Goal: Task Accomplishment & Management: Complete application form

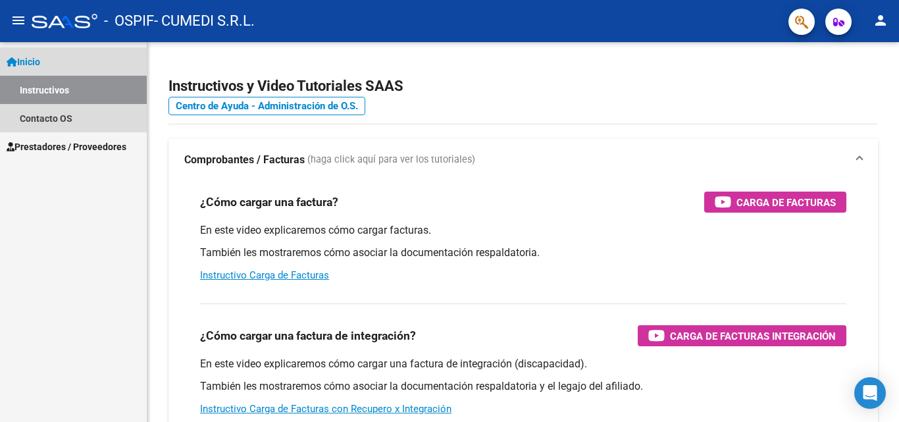
click at [83, 89] on link "Instructivos" at bounding box center [73, 90] width 147 height 28
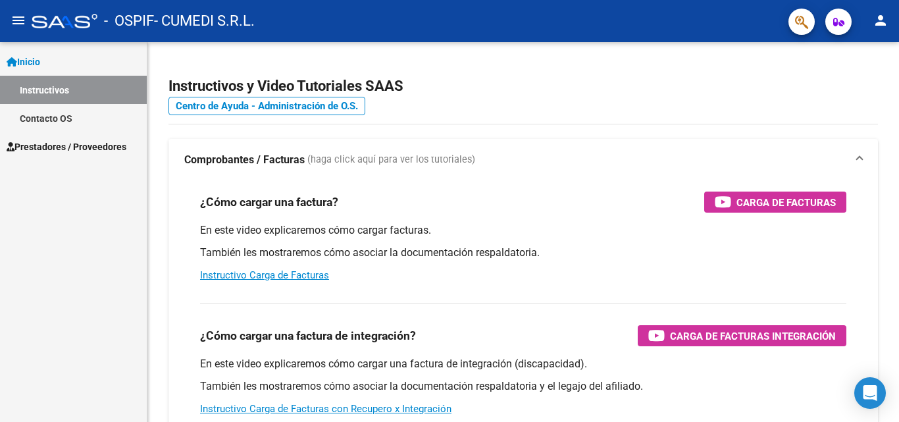
click at [78, 118] on link "Contacto OS" at bounding box center [73, 118] width 147 height 28
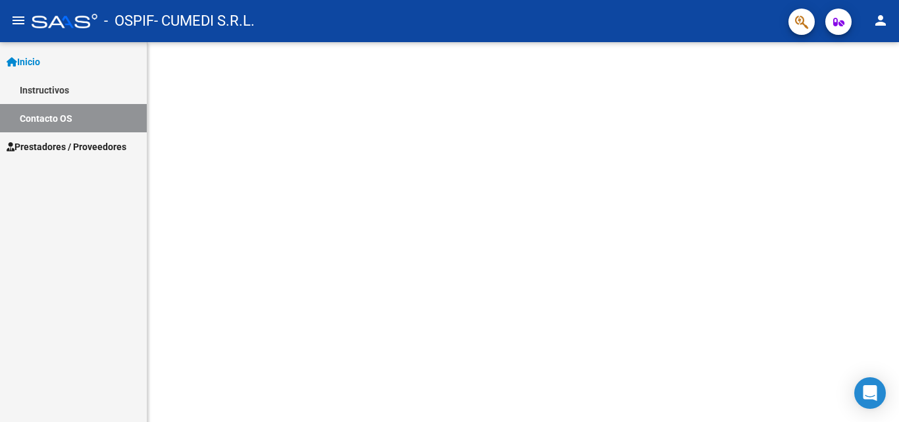
click at [77, 93] on link "Instructivos" at bounding box center [73, 90] width 147 height 28
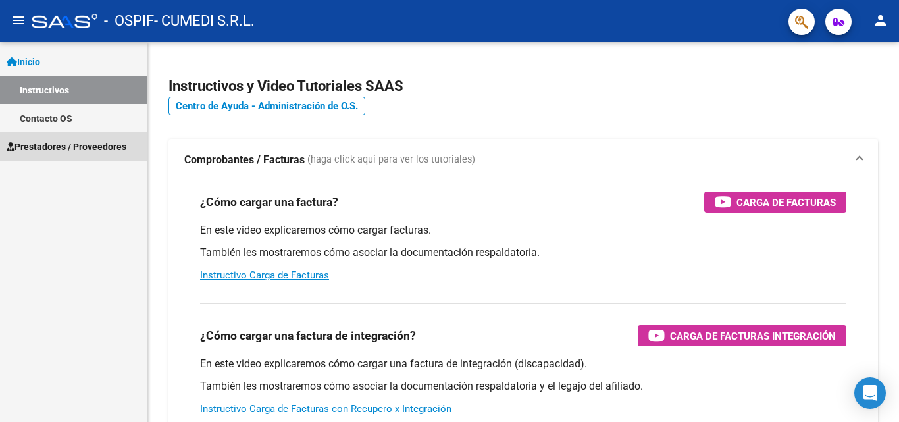
click at [72, 136] on link "Prestadores / Proveedores" at bounding box center [73, 146] width 147 height 28
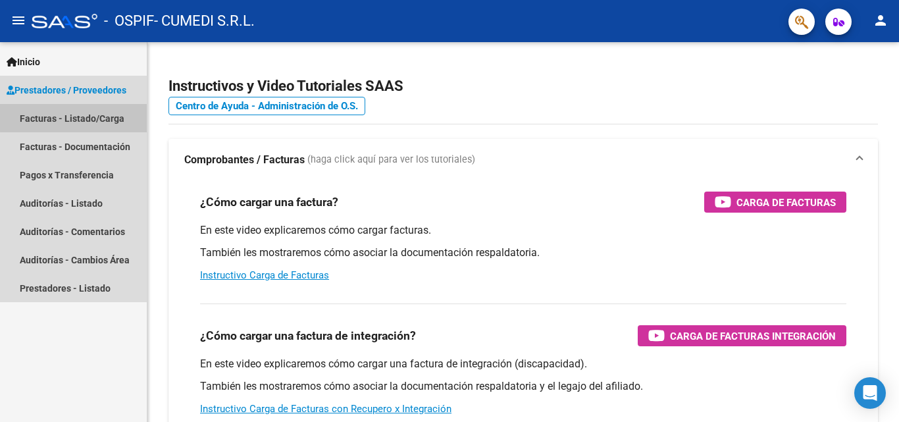
click at [76, 118] on link "Facturas - Listado/Carga" at bounding box center [73, 118] width 147 height 28
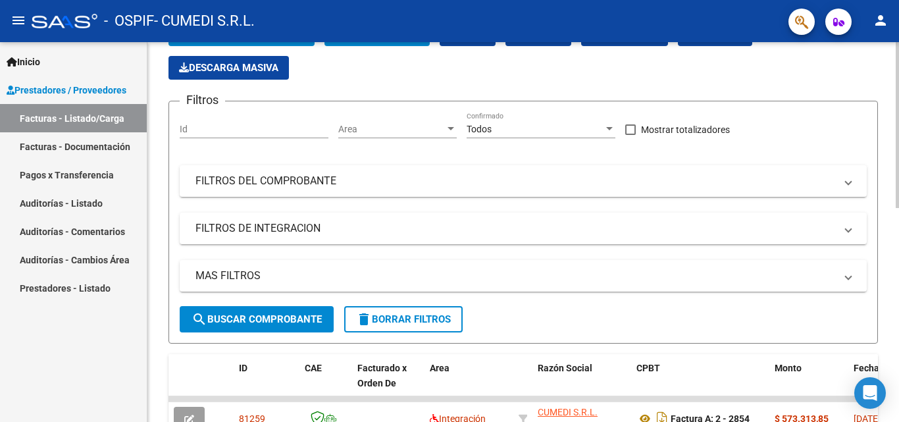
scroll to position [329, 0]
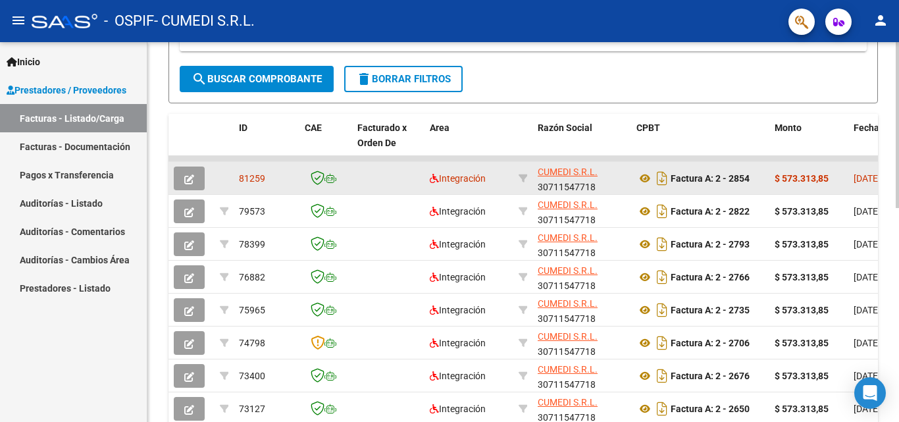
click at [815, 180] on strong "$ 573.313,85" at bounding box center [802, 178] width 54 height 11
click at [724, 183] on strong "Factura A: 2 - 2854" at bounding box center [710, 178] width 79 height 11
click at [188, 176] on icon "button" at bounding box center [189, 179] width 10 height 10
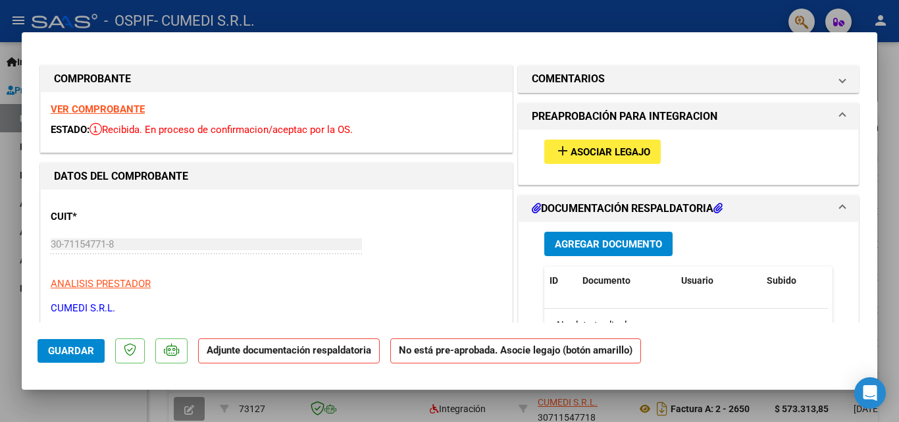
click at [604, 147] on span "Asociar Legajo" at bounding box center [611, 152] width 80 height 12
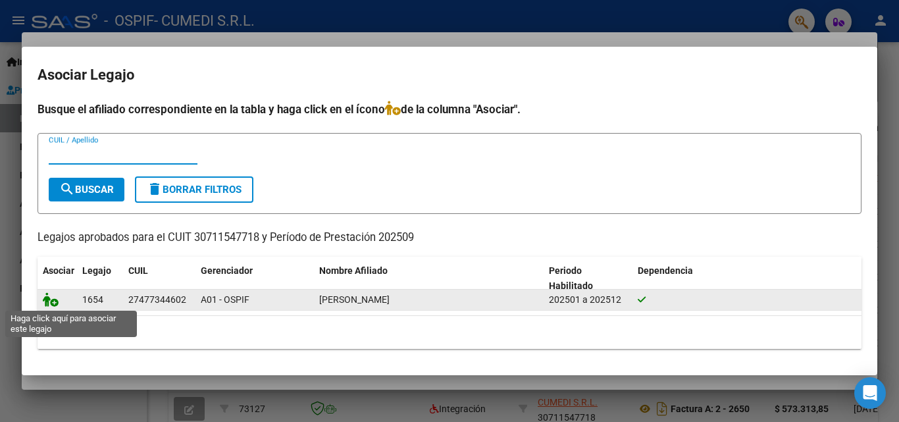
click at [47, 302] on icon at bounding box center [51, 299] width 16 height 14
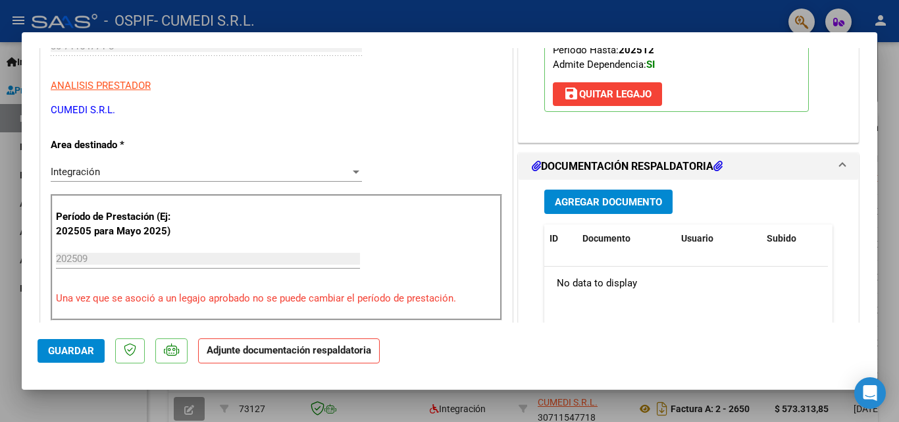
scroll to position [198, 0]
click at [573, 200] on span "Agregar Documento" at bounding box center [608, 203] width 107 height 12
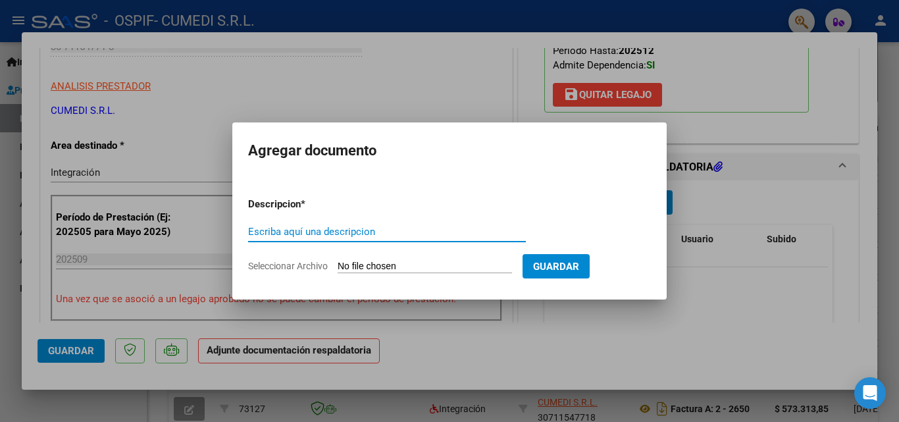
click at [311, 238] on div "Escriba aquí una descripcion" at bounding box center [387, 232] width 278 height 20
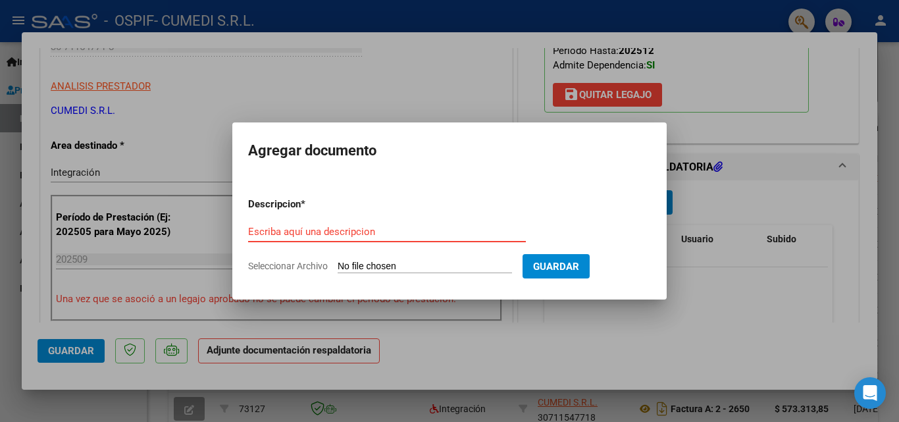
click at [342, 230] on input "Escriba aquí una descripcion" at bounding box center [387, 232] width 278 height 12
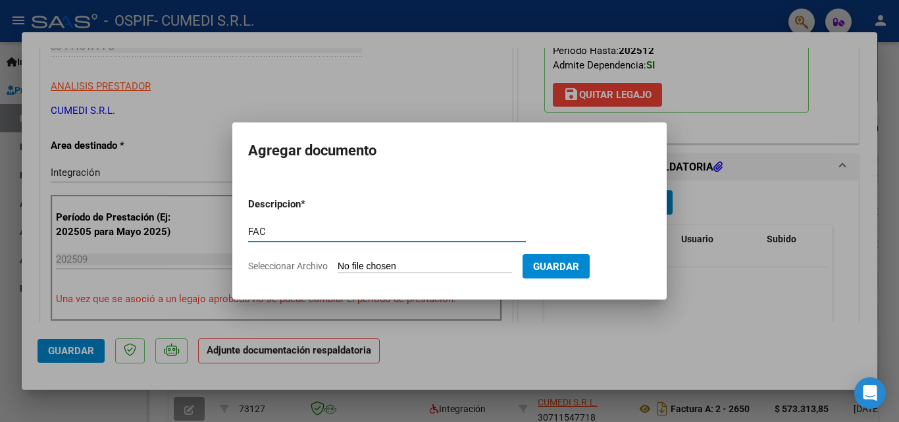
type input "FAC"
click at [299, 268] on span "Seleccionar Archivo" at bounding box center [288, 266] width 80 height 11
click at [338, 268] on input "Seleccionar Archivo" at bounding box center [425, 267] width 174 height 13
type input "C:\fakepath\30711547718_001_00002_00002854.pdf"
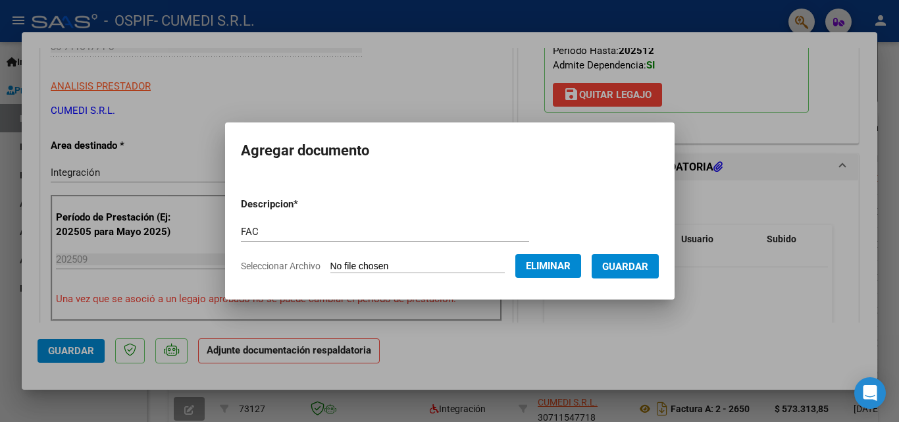
click at [626, 266] on span "Guardar" at bounding box center [625, 267] width 46 height 12
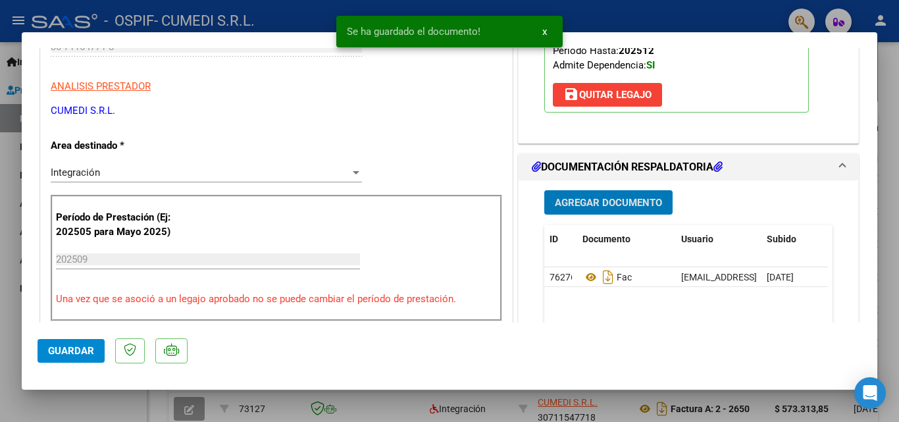
click at [598, 203] on span "Agregar Documento" at bounding box center [608, 203] width 107 height 12
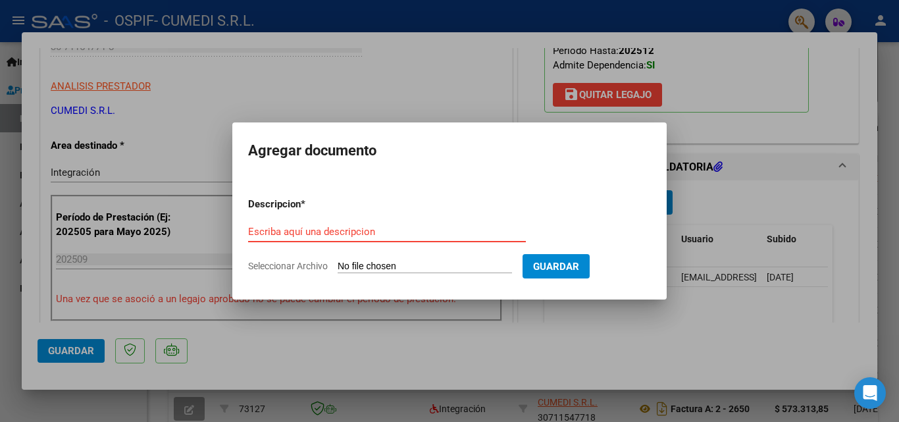
click at [269, 231] on input "Escriba aquí una descripcion" at bounding box center [387, 232] width 278 height 12
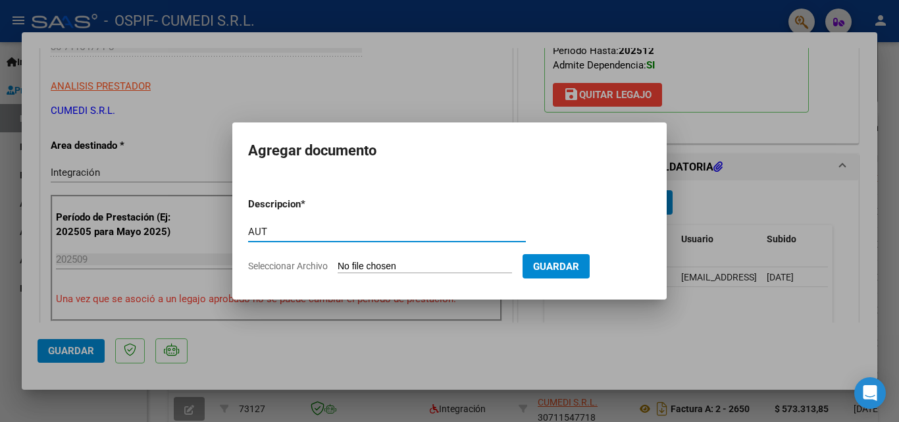
type input "AUT"
click at [321, 266] on span "Seleccionar Archivo" at bounding box center [288, 266] width 80 height 11
click at [338, 266] on input "Seleccionar Archivo" at bounding box center [425, 267] width 174 height 13
type input "C:\fakepath\09 - ASIST OSPIF [PERSON_NAME].pdf"
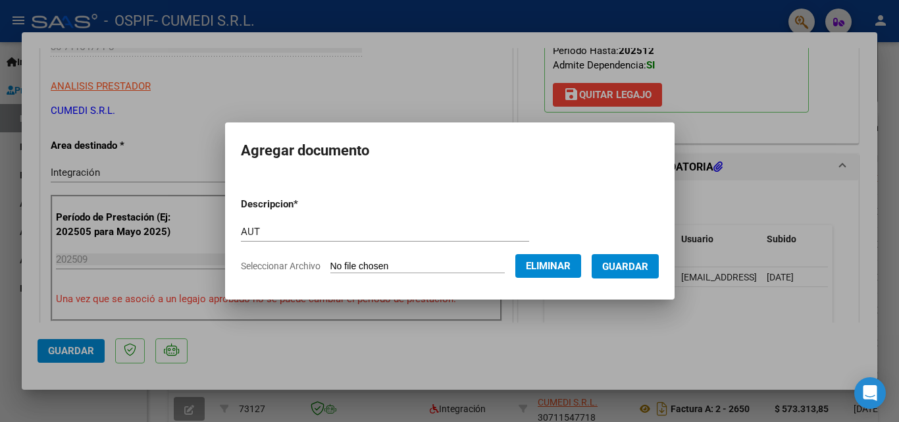
click at [637, 273] on button "Guardar" at bounding box center [625, 266] width 67 height 24
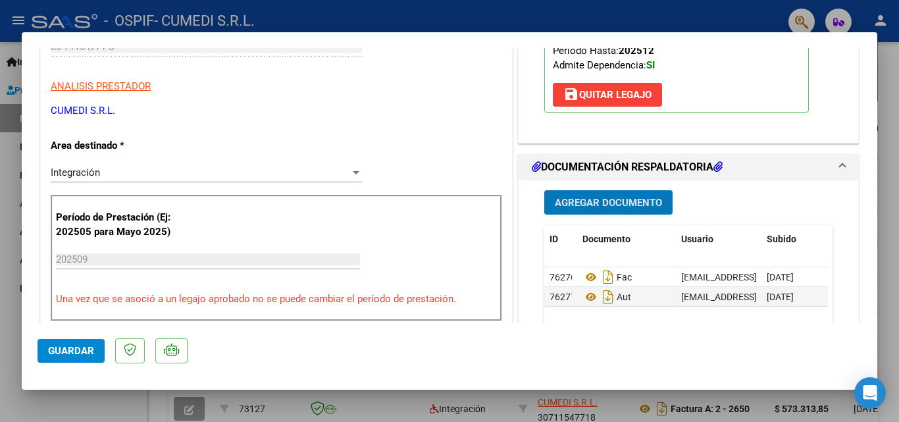
click at [601, 194] on button "Agregar Documento" at bounding box center [608, 202] width 128 height 24
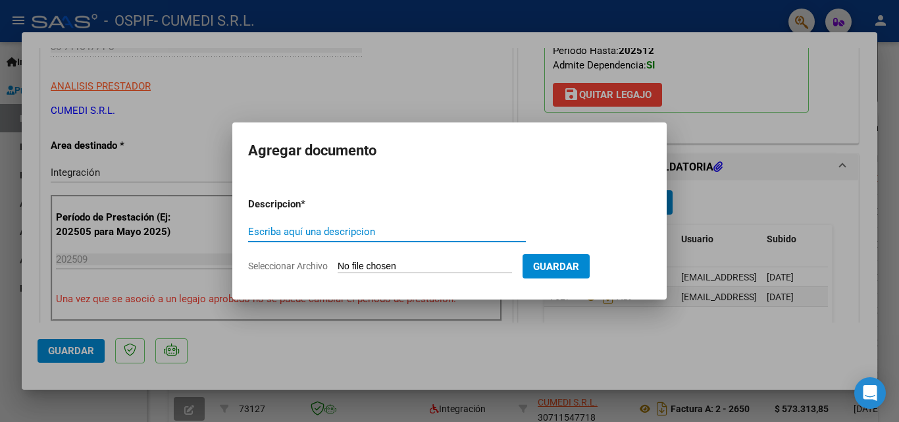
click at [375, 230] on input "Escriba aquí una descripcion" at bounding box center [387, 232] width 278 height 12
type input "AUT"
click at [296, 265] on span "Seleccionar Archivo" at bounding box center [288, 266] width 80 height 11
click at [338, 265] on input "Seleccionar Archivo" at bounding box center [425, 267] width 174 height 13
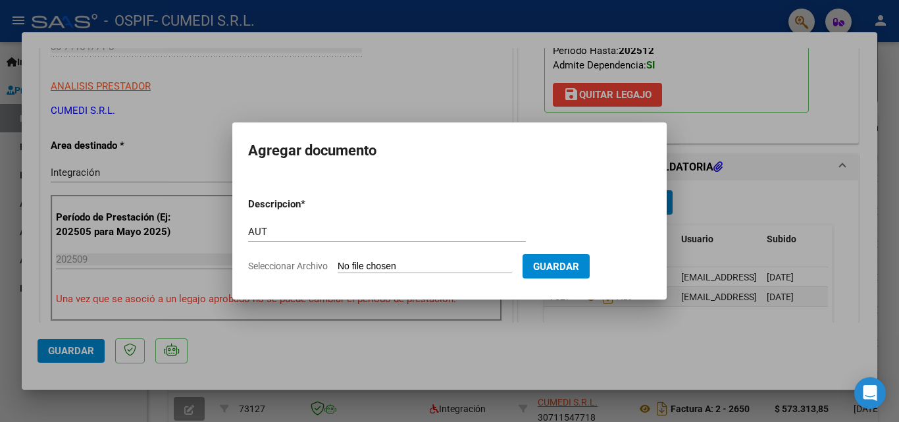
type input "C:\fakepath\WhatsApp Image [DATE] 11.55.27.jpeg"
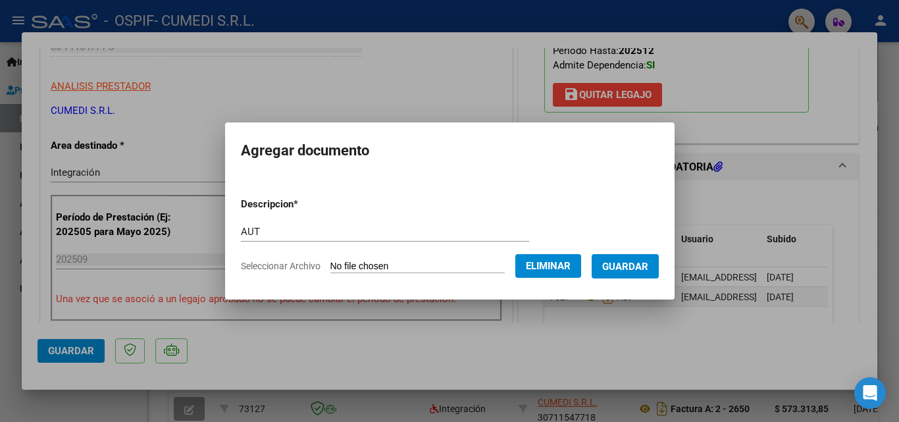
click at [637, 265] on span "Guardar" at bounding box center [625, 267] width 46 height 12
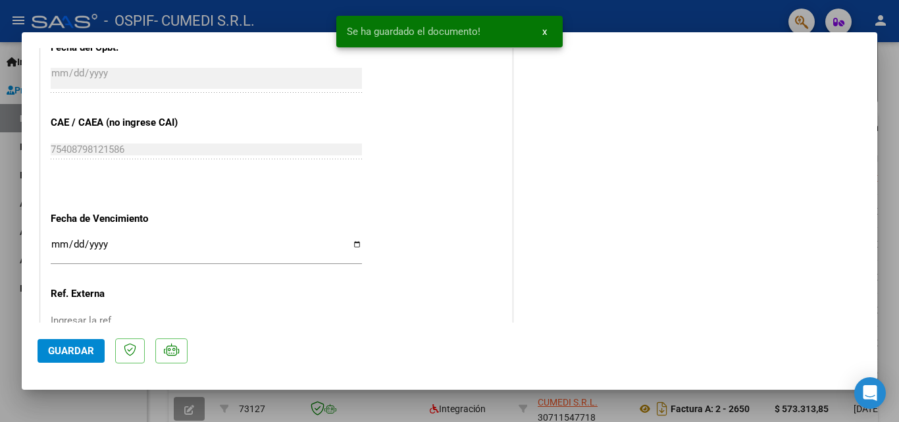
scroll to position [855, 0]
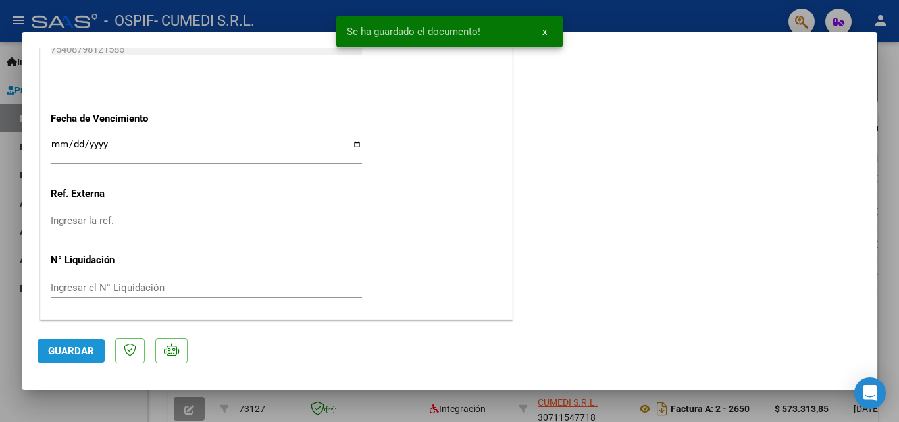
click at [89, 342] on button "Guardar" at bounding box center [71, 351] width 67 height 24
click at [883, 73] on div at bounding box center [449, 211] width 899 height 422
type input "$ 0,00"
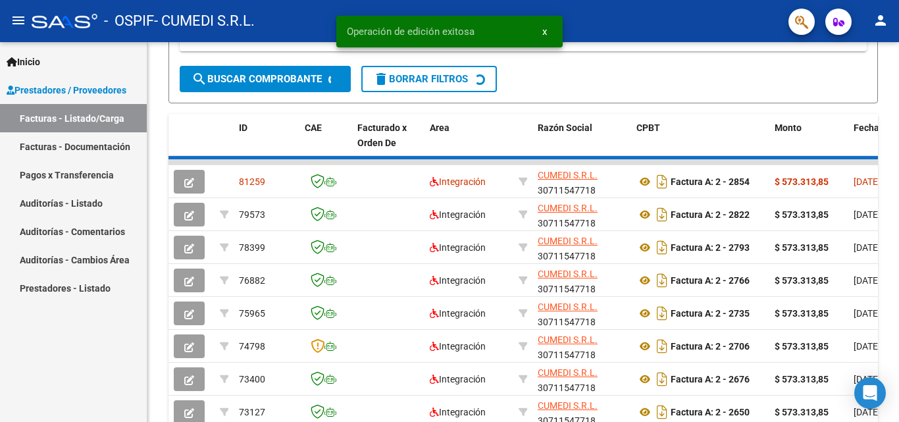
scroll to position [329, 0]
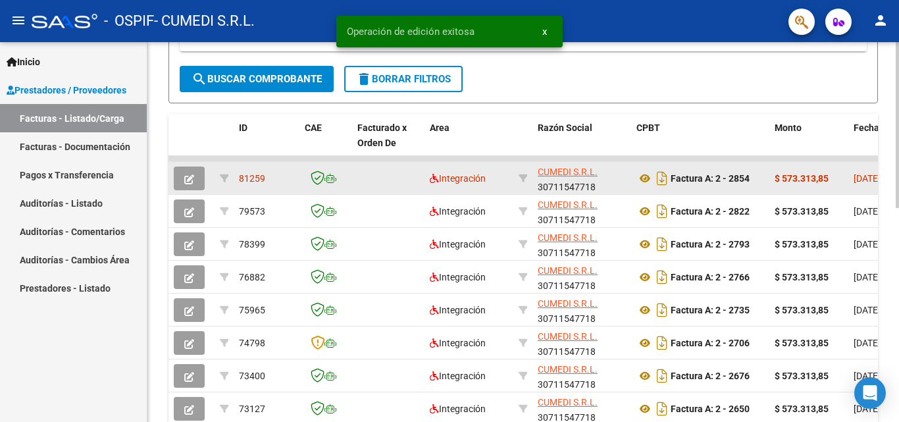
click at [792, 180] on strong "$ 573.313,85" at bounding box center [802, 178] width 54 height 11
